Goal: Transaction & Acquisition: Purchase product/service

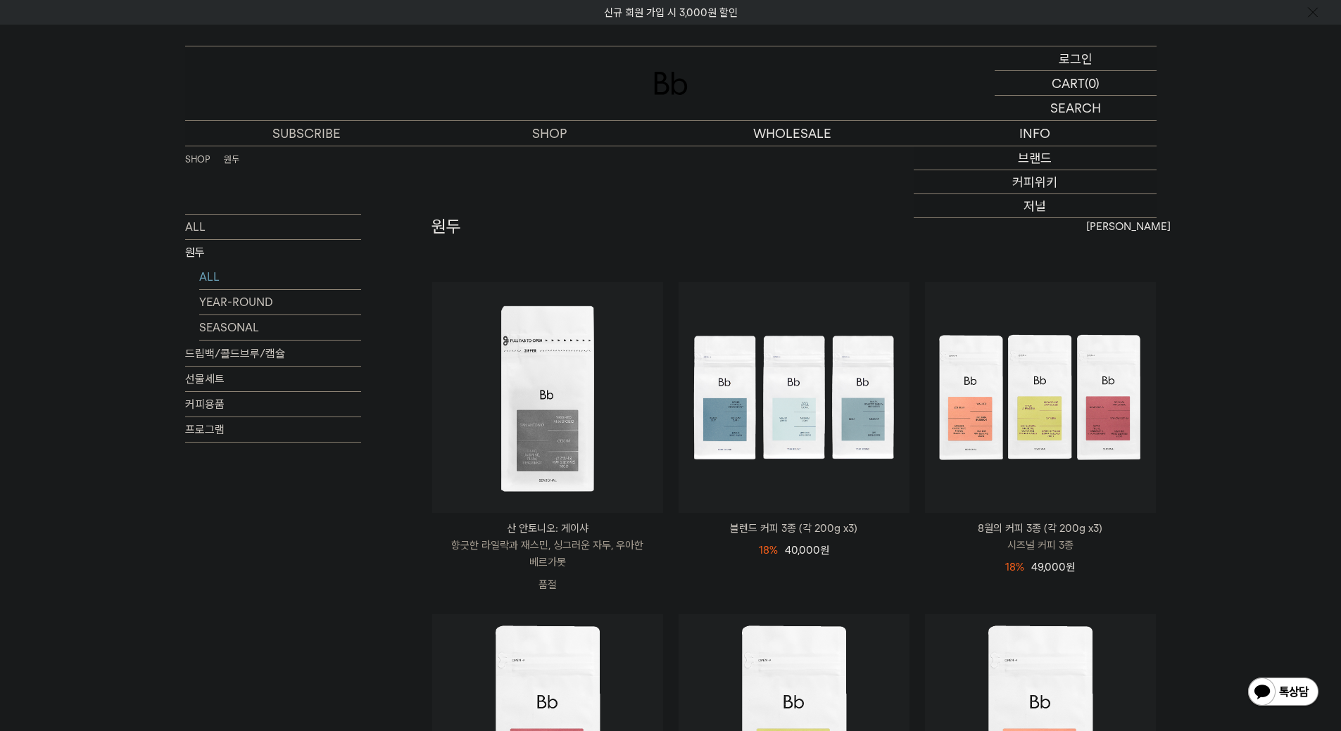
click at [1067, 61] on p "로그인" at bounding box center [1076, 58] width 34 height 24
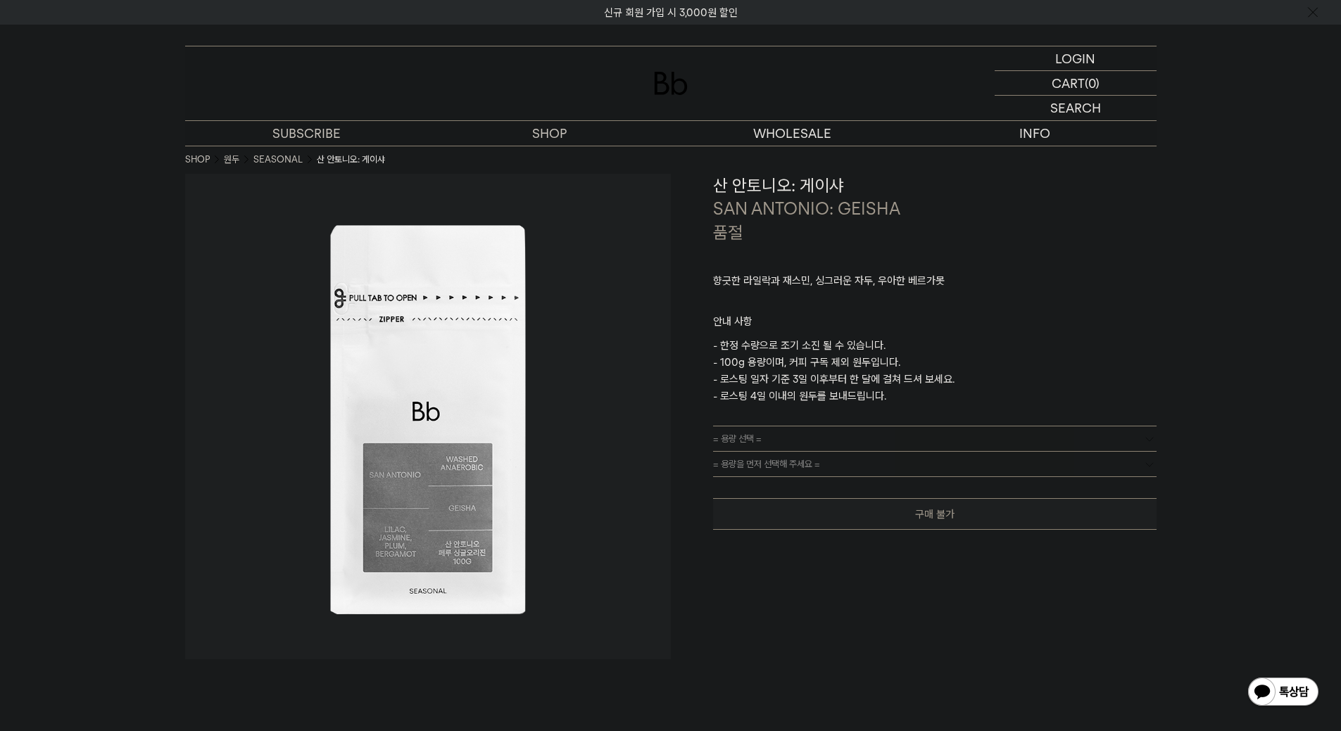
click at [765, 440] on link "= 용량 선택 =" at bounding box center [935, 439] width 444 height 25
click at [893, 436] on link "= 용량 선택 =" at bounding box center [935, 439] width 444 height 25
click at [817, 468] on span "= 용량을 먼저 선택해 주세요 =" at bounding box center [766, 464] width 107 height 25
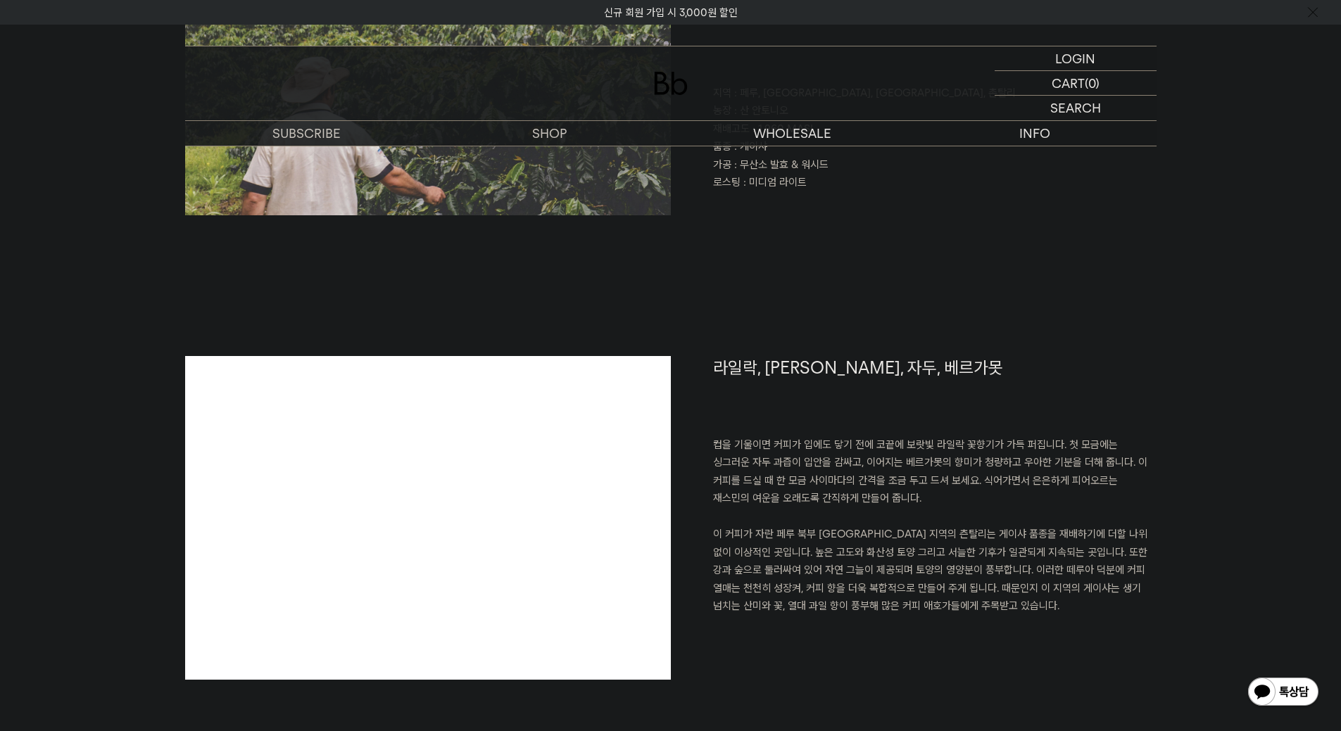
scroll to position [986, 0]
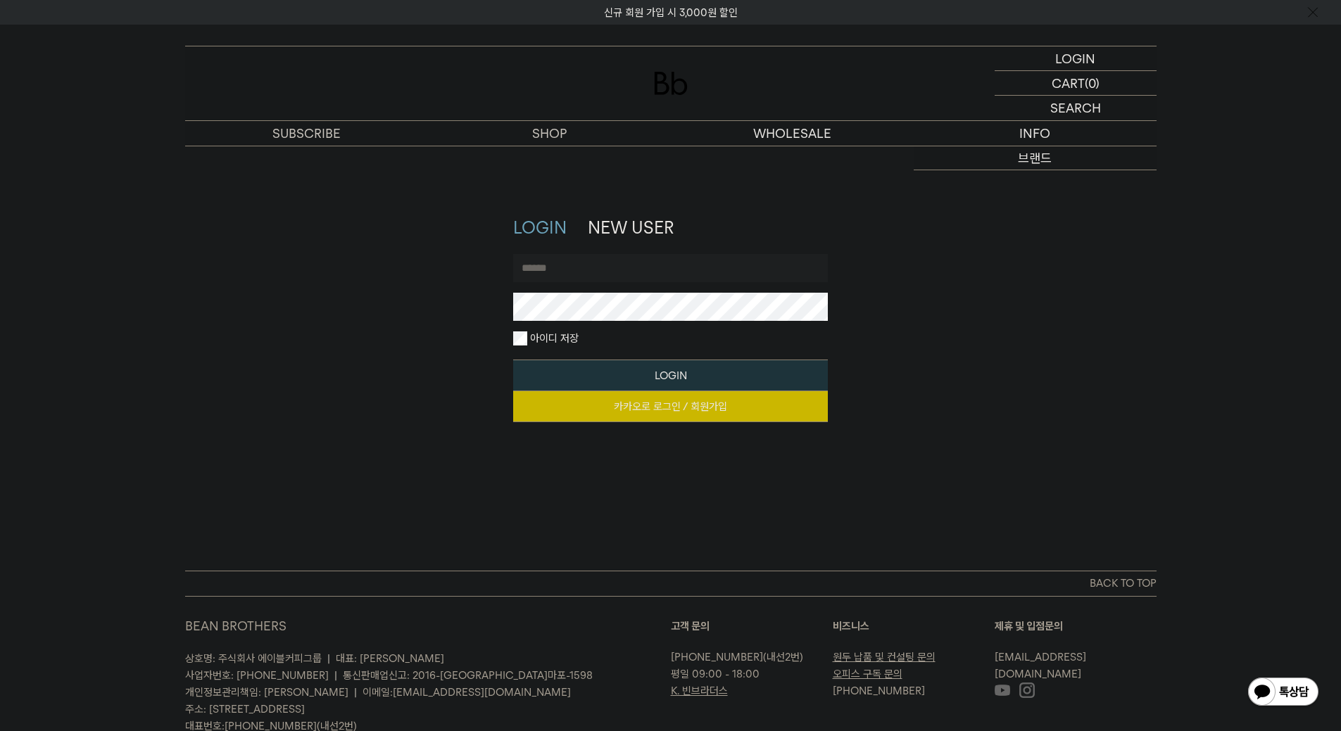
click at [640, 260] on input "text" at bounding box center [670, 268] width 315 height 28
click at [668, 413] on link "카카오로 로그인 / 회원가입" at bounding box center [670, 406] width 315 height 31
click at [586, 281] on input "text" at bounding box center [670, 268] width 315 height 28
type input "*"
type input "*******"
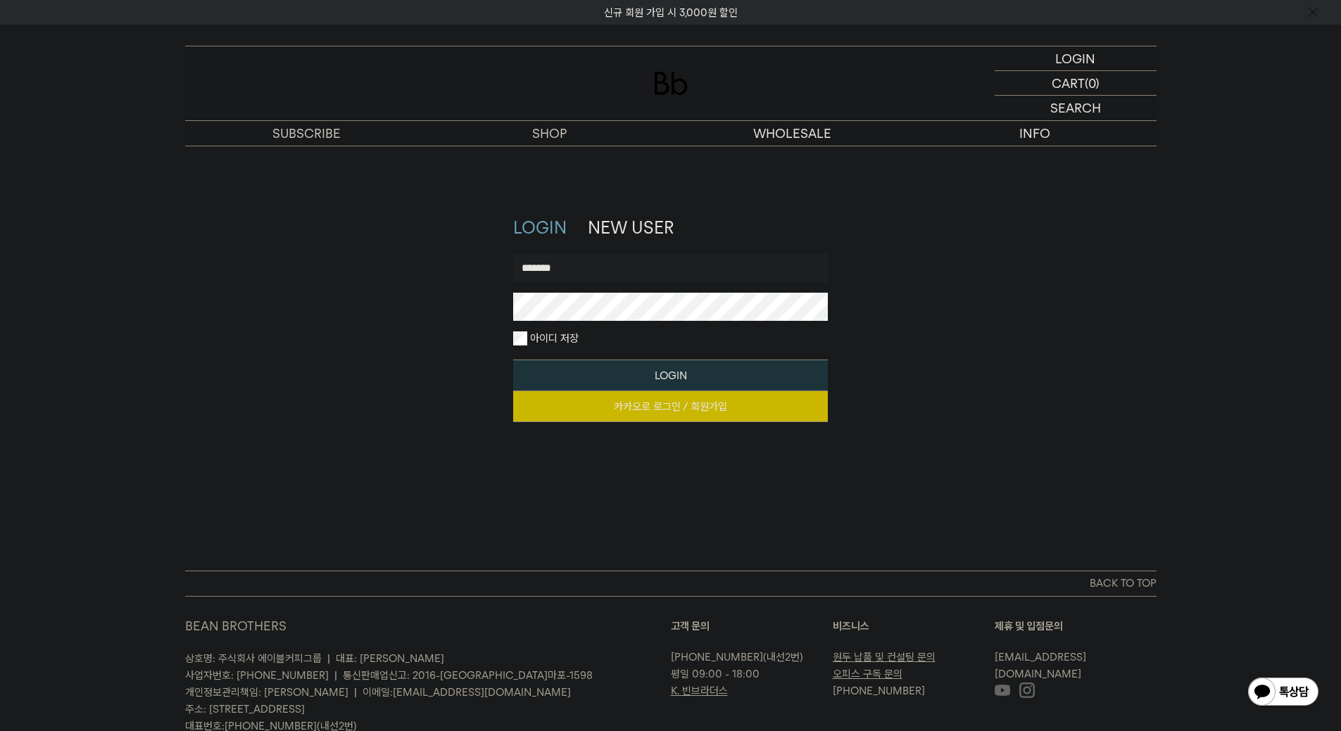
click at [513, 360] on button "LOGIN" at bounding box center [670, 376] width 315 height 32
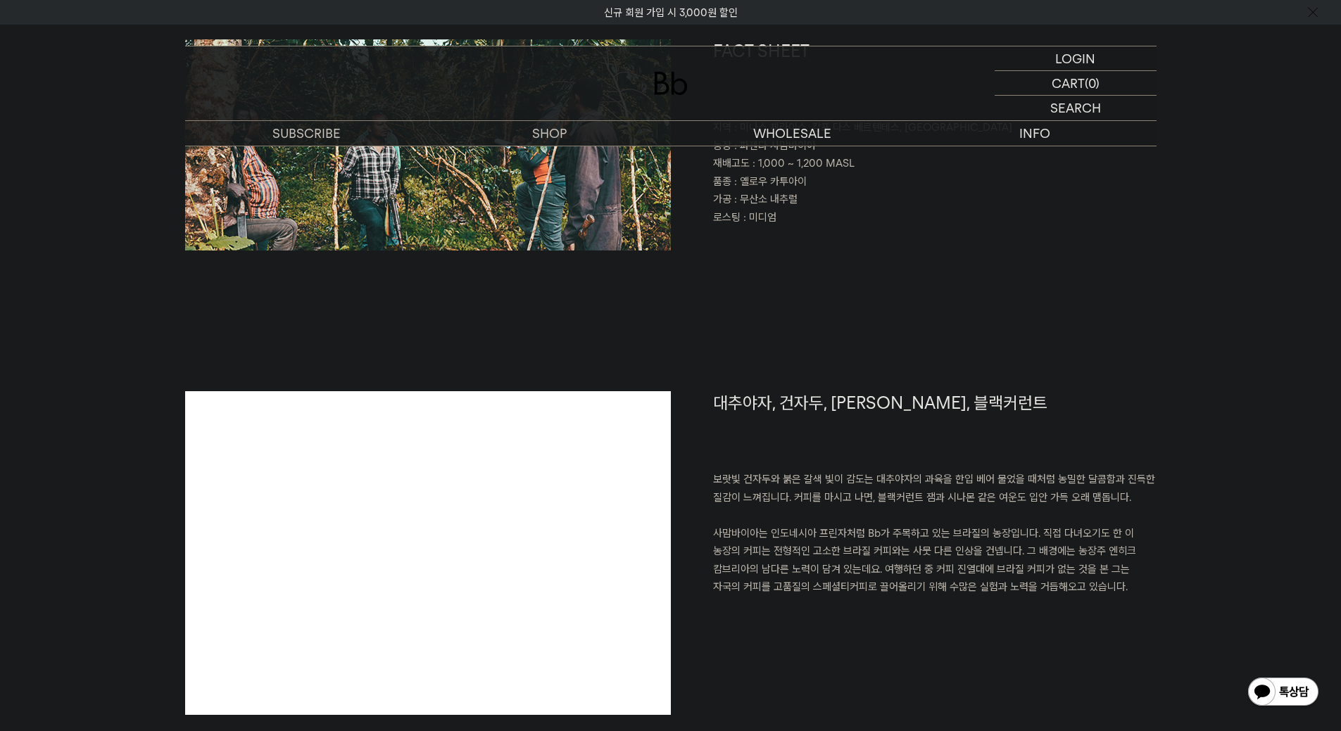
scroll to position [634, 0]
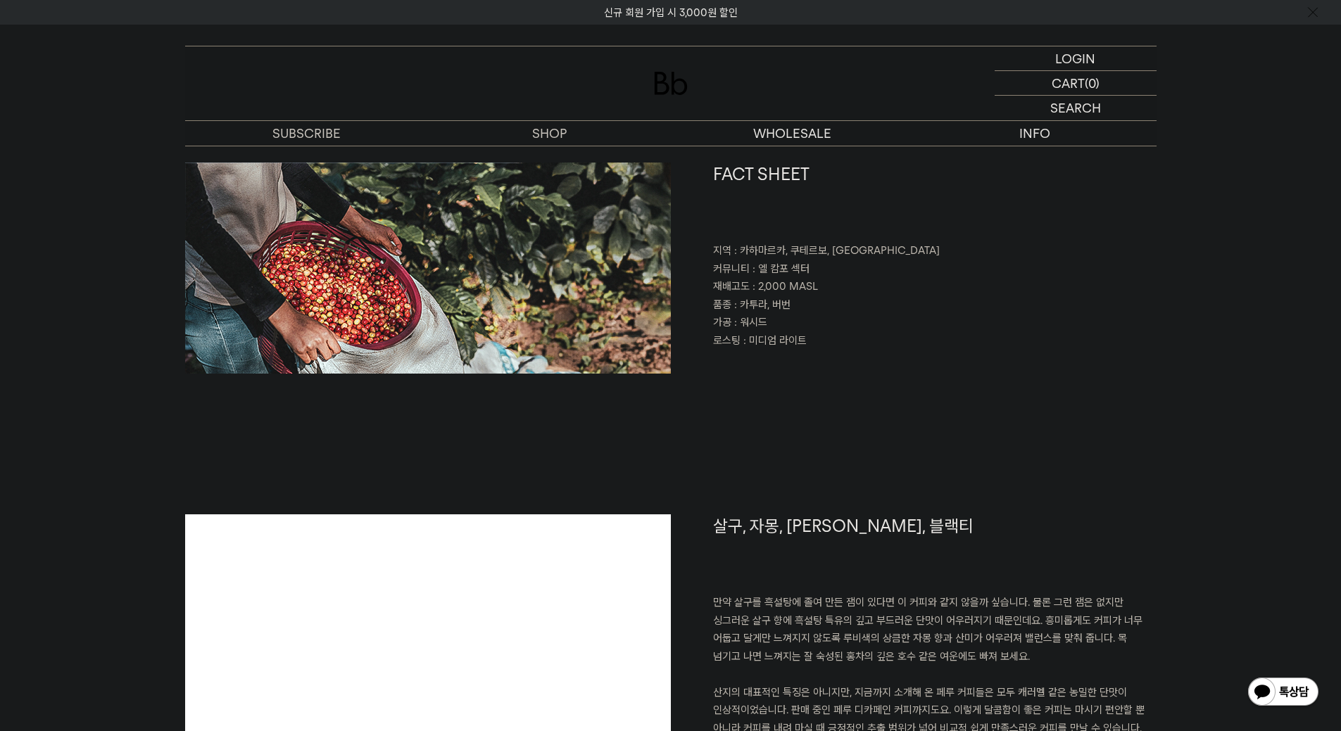
scroll to position [774, 0]
